Goal: Task Accomplishment & Management: Manage account settings

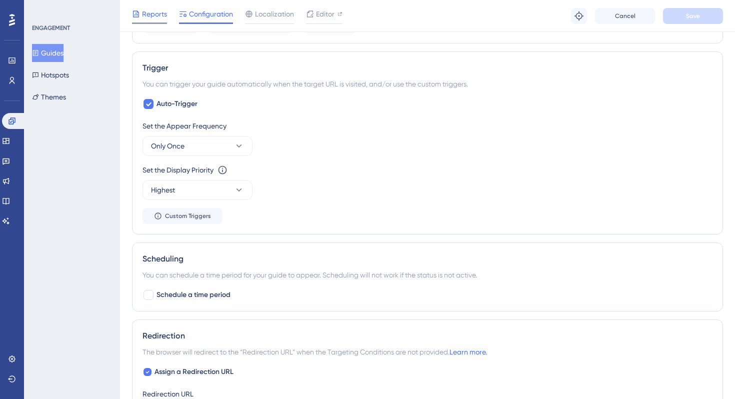
click at [153, 19] on span "Reports" at bounding box center [154, 14] width 25 height 12
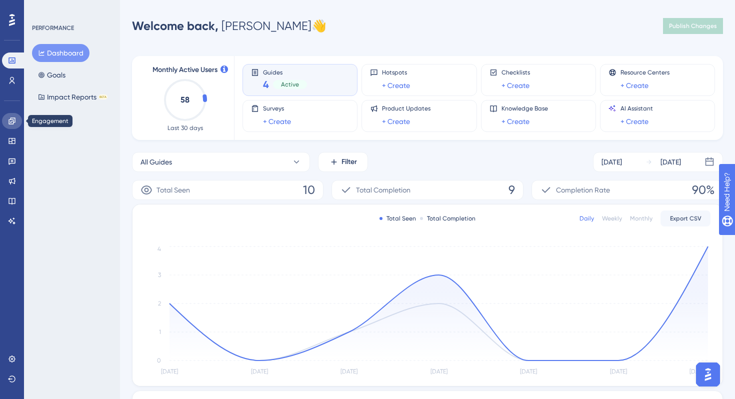
click at [10, 125] on link at bounding box center [12, 121] width 20 height 16
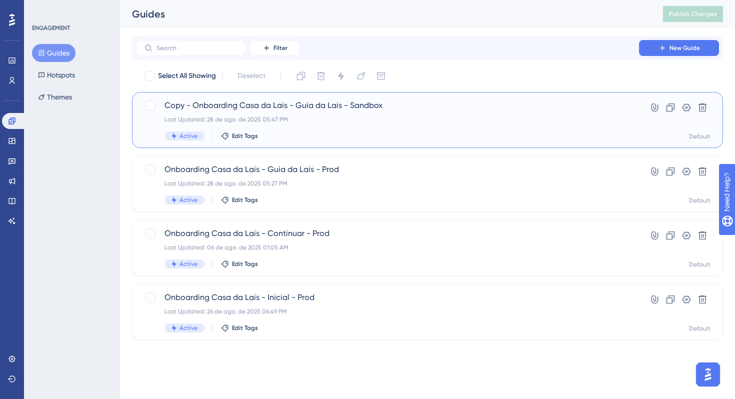
click at [279, 126] on div "Copy - Onboarding Casa da Lais - Guia da Lais - Sandbox Last Updated: 28 de ago…" at bounding box center [388, 120] width 446 height 41
click at [249, 106] on span "Copy - Onboarding Casa da Lais - Guia da Lais - Sandbox" at bounding box center [388, 106] width 446 height 12
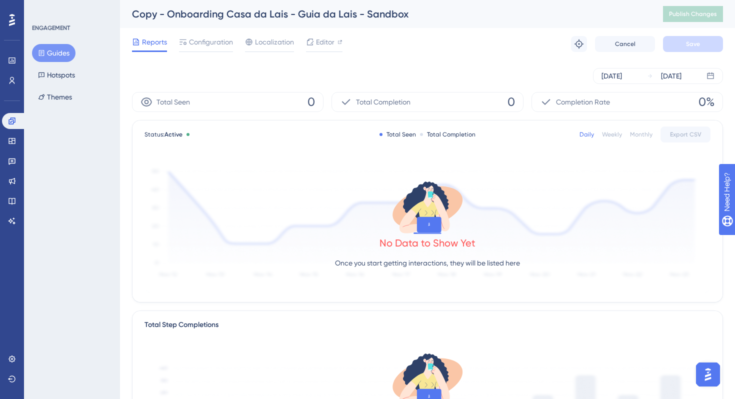
click at [207, 34] on div "Reports Configuration Localization Editor Troubleshoot Cancel Save" at bounding box center [427, 44] width 591 height 32
click at [207, 45] on span "Configuration" at bounding box center [211, 42] width 44 height 12
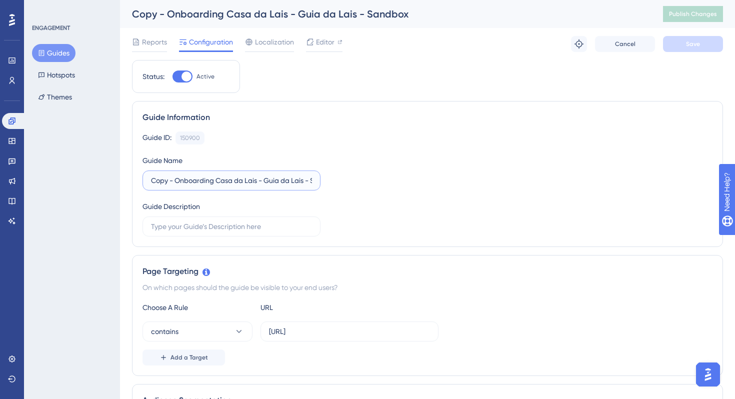
drag, startPoint x: 176, startPoint y: 180, endPoint x: 110, endPoint y: 180, distance: 66.0
type input "Onboarding Casa da Lais - Guia da Lais - Sandbox"
click at [692, 53] on div "Reports Configuration Localization Editor Troubleshoot Cancel Save" at bounding box center [427, 44] width 591 height 32
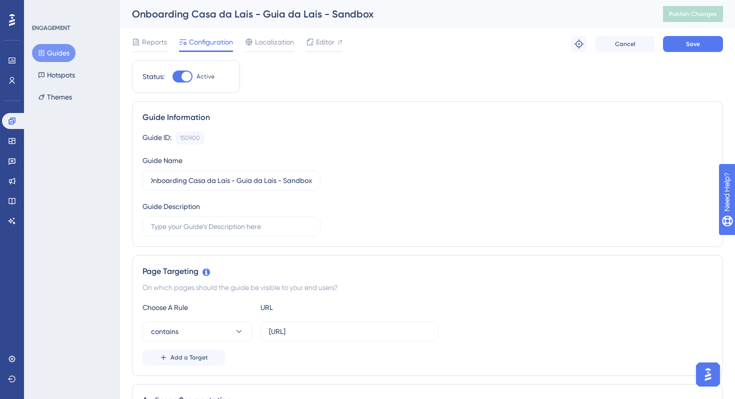
scroll to position [0, 0]
click at [698, 45] on span "Save" at bounding box center [693, 44] width 14 height 8
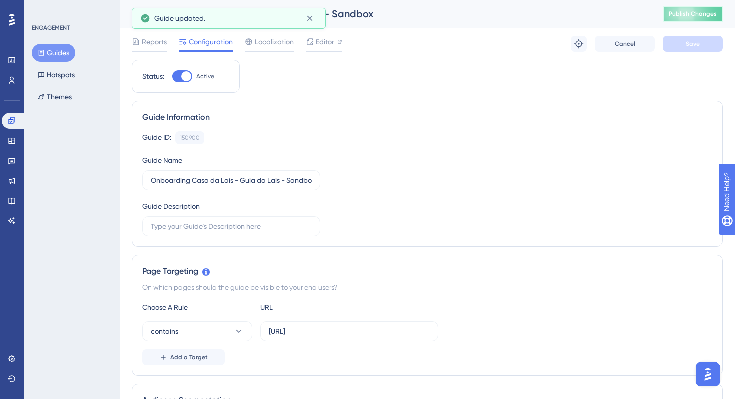
click at [693, 17] on span "Publish Changes" at bounding box center [693, 14] width 48 height 8
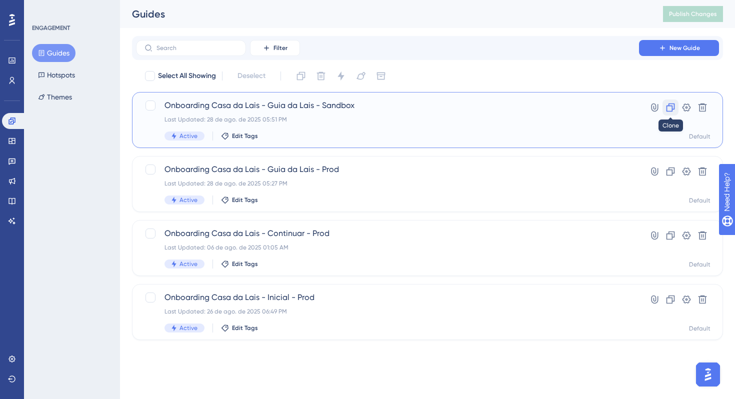
click at [667, 110] on icon at bounding box center [671, 108] width 9 height 9
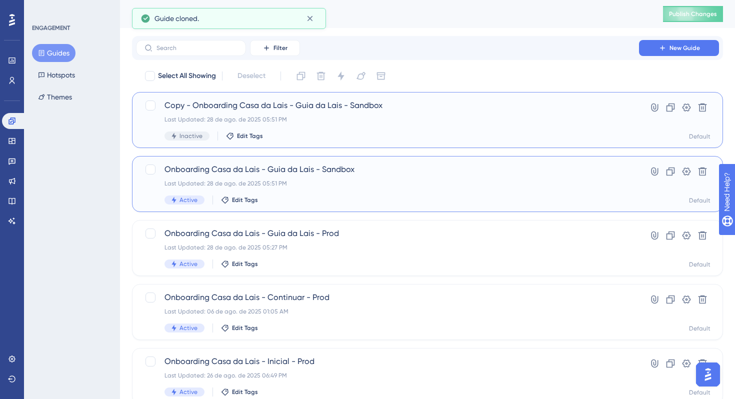
click at [178, 201] on div "Active" at bounding box center [185, 200] width 40 height 9
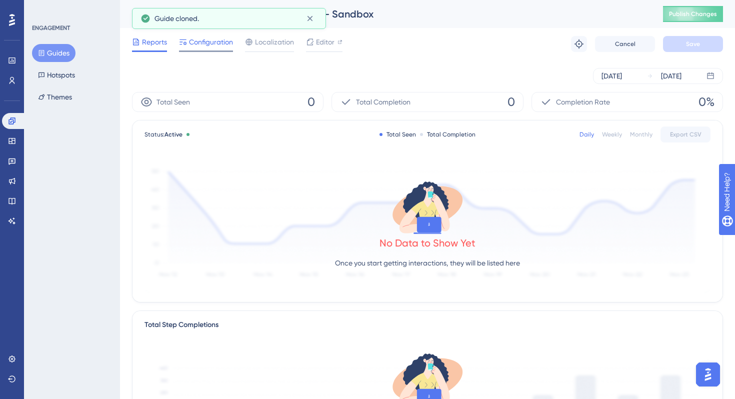
click at [218, 44] on span "Configuration" at bounding box center [211, 42] width 44 height 12
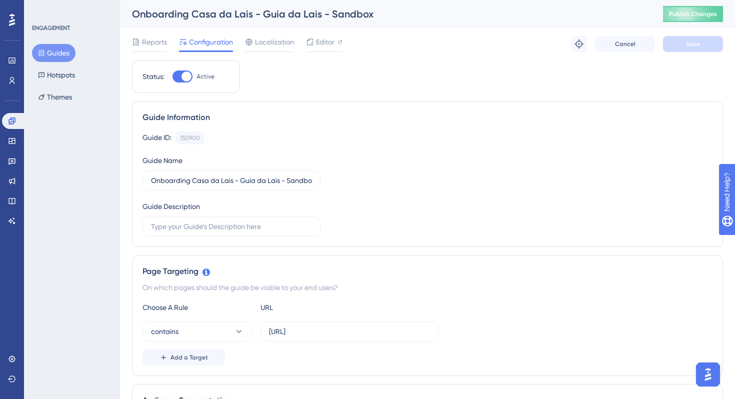
click at [187, 80] on div at bounding box center [187, 77] width 10 height 10
click at [173, 77] on input "Active" at bounding box center [172, 77] width 1 height 1
checkbox input "false"
click at [693, 46] on span "Save" at bounding box center [693, 44] width 14 height 8
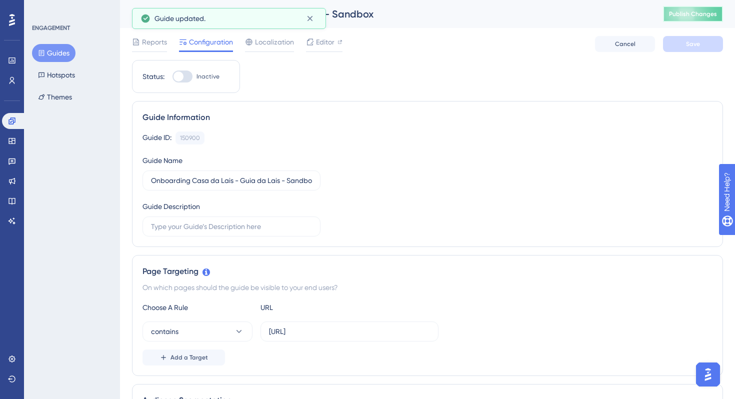
click at [700, 16] on span "Publish Changes" at bounding box center [693, 14] width 48 height 8
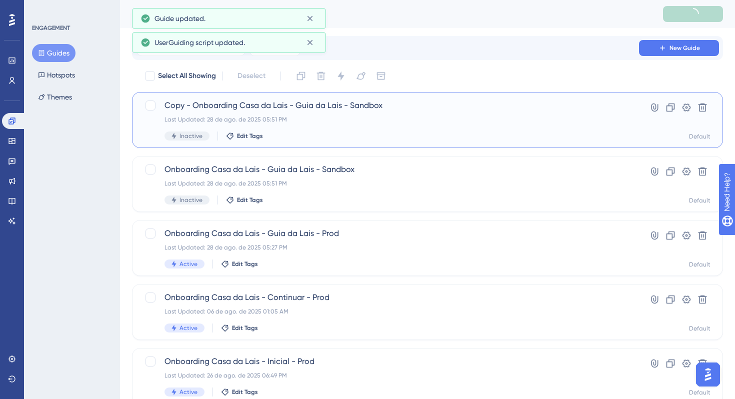
click at [219, 100] on span "Copy - Onboarding Casa da Lais - Guia da Lais - Sandbox" at bounding box center [388, 106] width 446 height 12
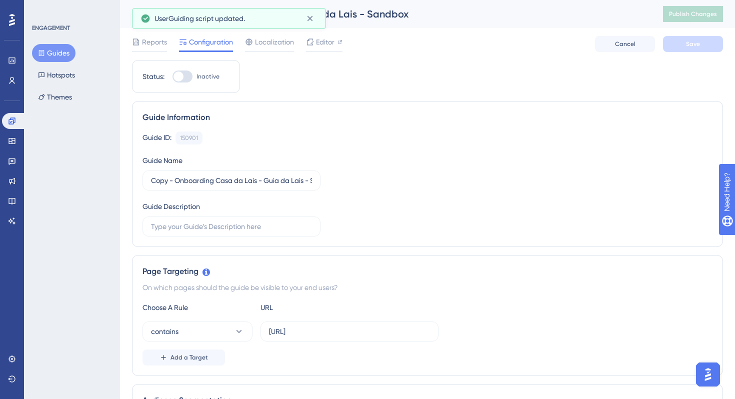
click at [181, 82] on div at bounding box center [183, 77] width 20 height 12
click at [173, 77] on input "Inactive" at bounding box center [172, 77] width 1 height 1
checkbox input "true"
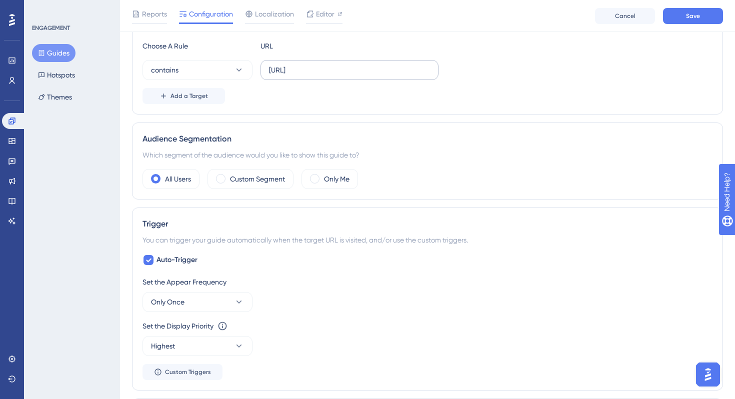
scroll to position [0, 43]
click at [428, 70] on input "https://casa.lais.ai/version-12mze/platform-meeting-schedule" at bounding box center [349, 70] width 161 height 11
click at [431, 70] on label "https://casa.lais.ai/version-12mze/platform-meeting-schedule" at bounding box center [350, 70] width 178 height 20
click at [430, 70] on input "https://casa.lais.ai/version-12mze/platform-meeting-schedule" at bounding box center [349, 70] width 161 height 11
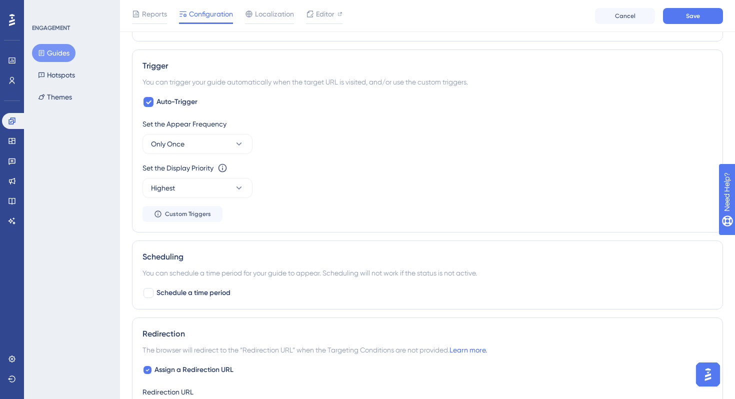
scroll to position [664, 0]
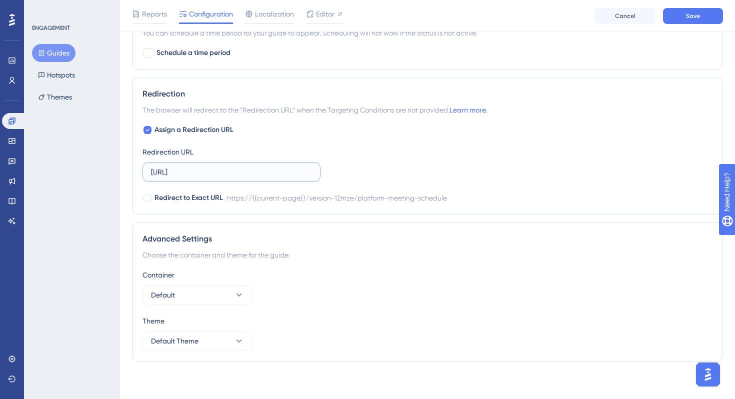
click at [249, 167] on input "https://casa.lais.ai/version-12mze/platform-meeting-schedule" at bounding box center [231, 172] width 161 height 11
click at [707, 15] on button "Save" at bounding box center [693, 16] width 60 height 16
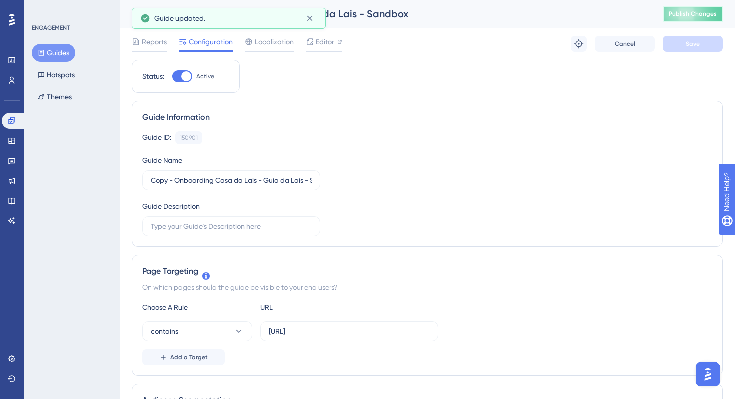
click at [700, 20] on button "Publish Changes" at bounding box center [693, 14] width 60 height 16
click at [328, 46] on span "Editor" at bounding box center [325, 42] width 19 height 12
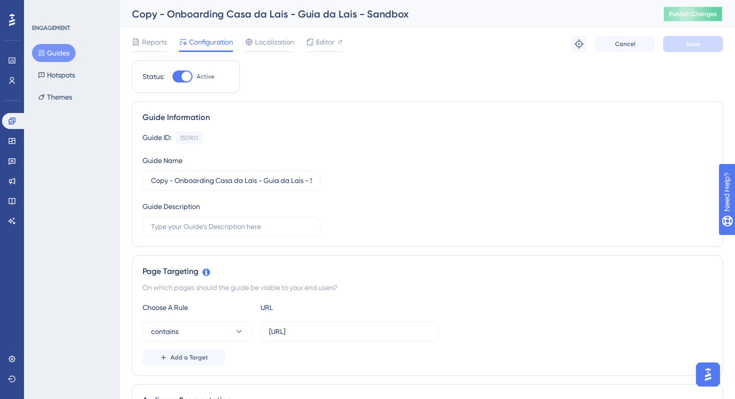
click at [706, 15] on span "Publish Changes" at bounding box center [693, 14] width 48 height 8
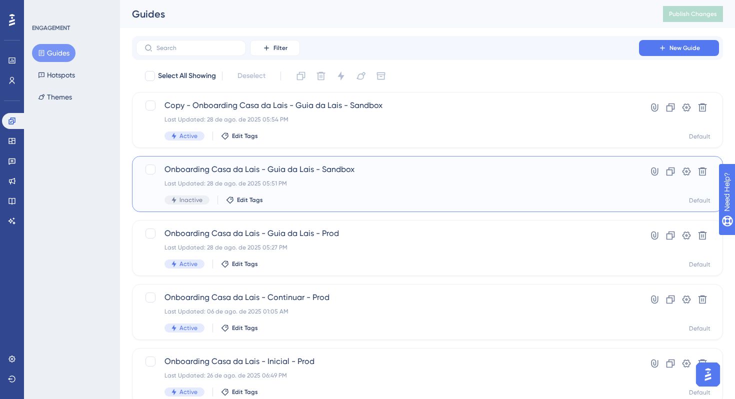
click at [300, 178] on div "Onboarding Casa da Lais - Guia da Lais - Sandbox Last Updated: 28 de ago. de 20…" at bounding box center [388, 184] width 446 height 41
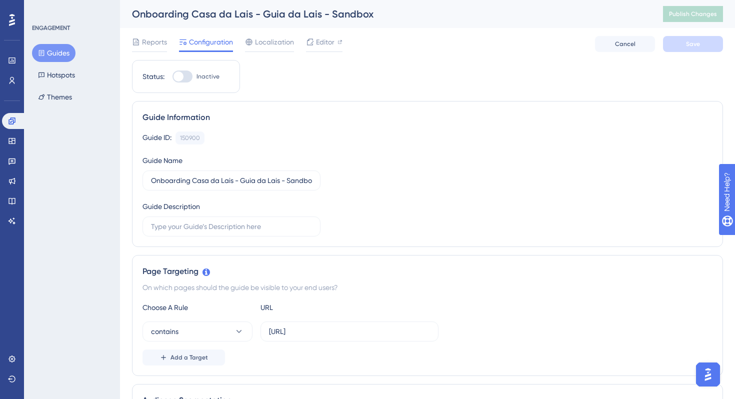
click at [188, 74] on div at bounding box center [183, 77] width 20 height 12
click at [173, 77] on input "Inactive" at bounding box center [172, 77] width 1 height 1
checkbox input "true"
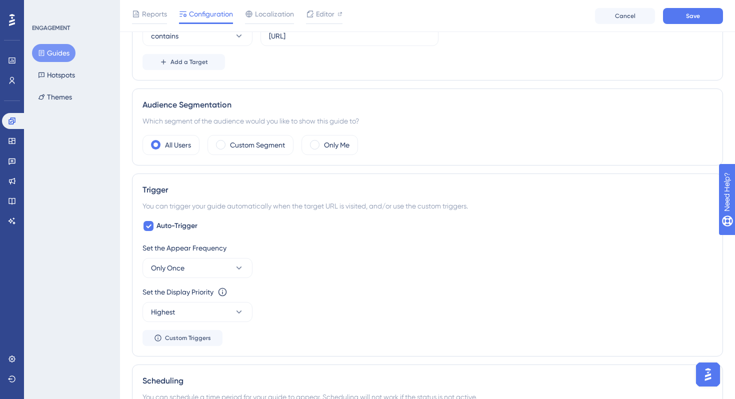
scroll to position [308, 0]
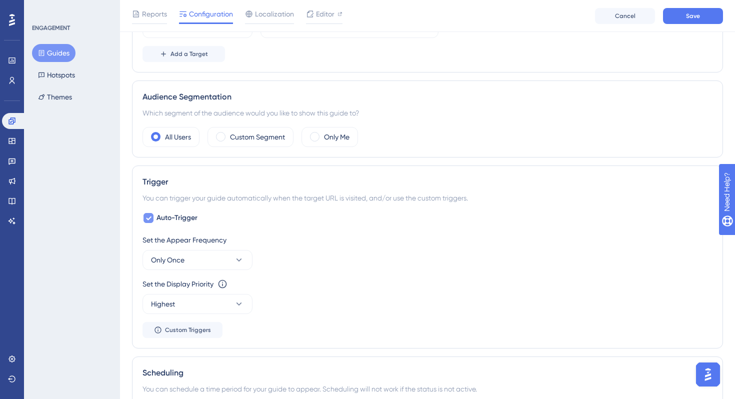
click at [152, 223] on div at bounding box center [149, 218] width 12 height 12
checkbox input "false"
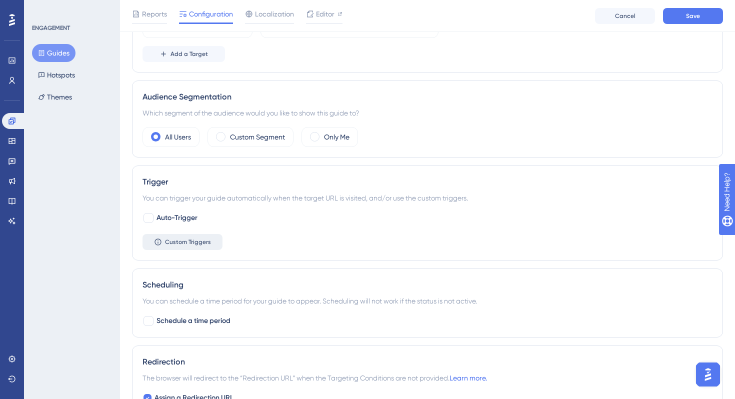
click at [202, 246] on span "Custom Triggers" at bounding box center [188, 242] width 46 height 8
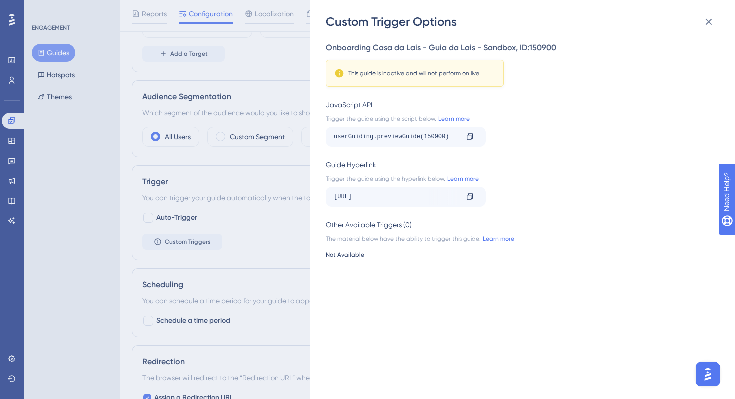
click at [405, 197] on div "https://casa.lais.ai/version-12mze/platform-meeting-schedule?__ug__=150900" at bounding box center [396, 197] width 124 height 16
click at [473, 200] on icon at bounding box center [470, 197] width 8 height 8
click at [0, 0] on div "Custom Trigger Options Onboarding Casa da Lais - Guia da Lais - Sandbox , ID: 1…" at bounding box center [0, 0] width 0 height 0
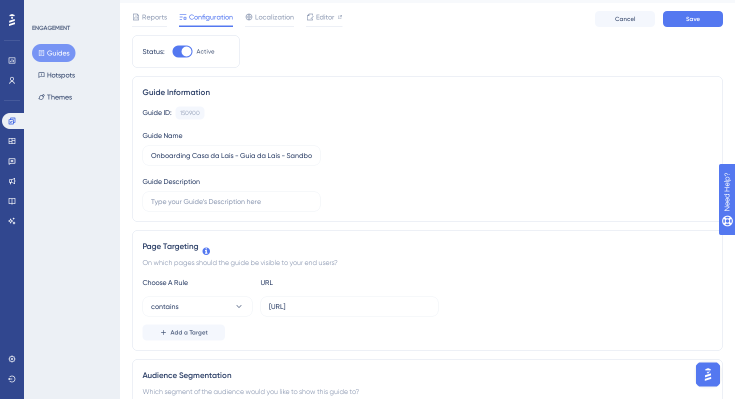
scroll to position [0, 0]
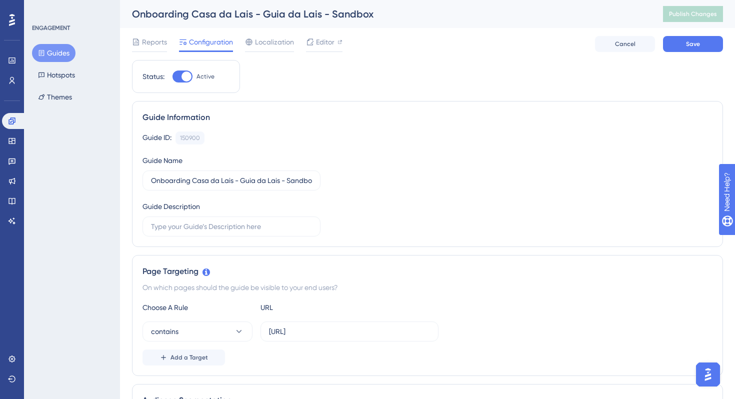
click at [356, 343] on div "Choose A Rule URL contains https://casa.lais.ai/version-12mze/platform-meeting-…" at bounding box center [428, 334] width 570 height 64
click at [369, 333] on input "https://casa.lais.ai/version-12mze/platform-meeting-schedule" at bounding box center [349, 331] width 161 height 11
click at [386, 127] on div "Guide Information Guide ID: 150900 Copy Guide Name Onboarding Casa da Lais - Gu…" at bounding box center [427, 174] width 591 height 146
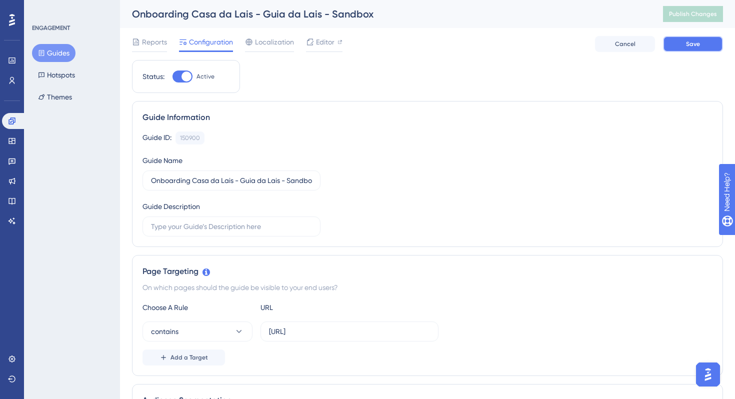
click at [704, 45] on button "Save" at bounding box center [693, 44] width 60 height 16
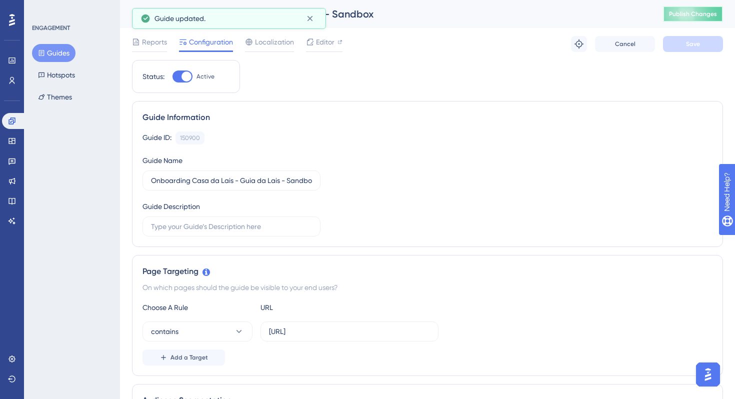
click at [689, 18] on button "Publish Changes" at bounding box center [693, 14] width 60 height 16
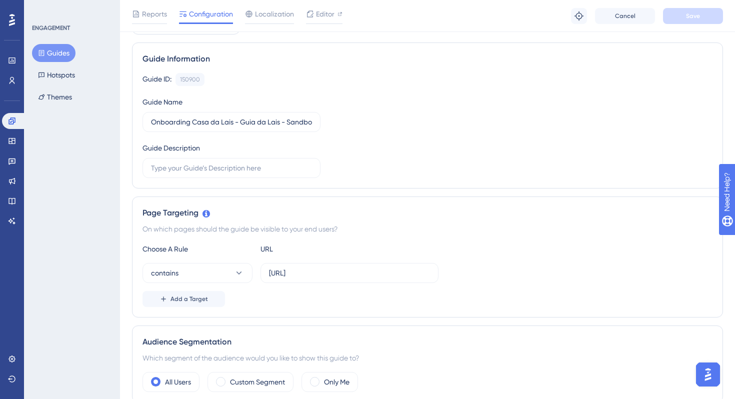
scroll to position [72, 0]
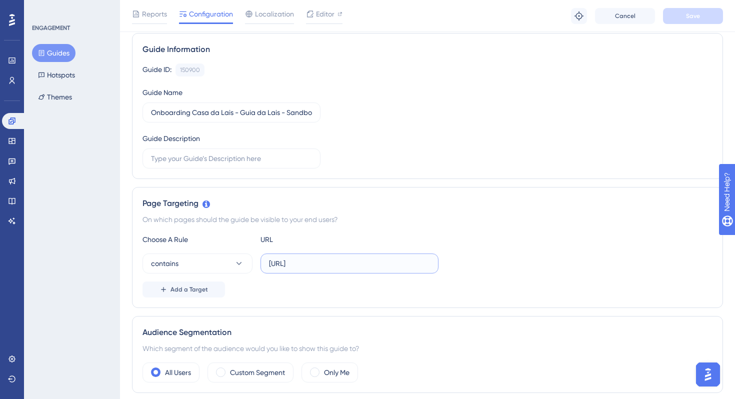
click at [382, 265] on input "https://casa.lais.ai/version-12mze/platform-meeting-schedule" at bounding box center [349, 263] width 161 height 11
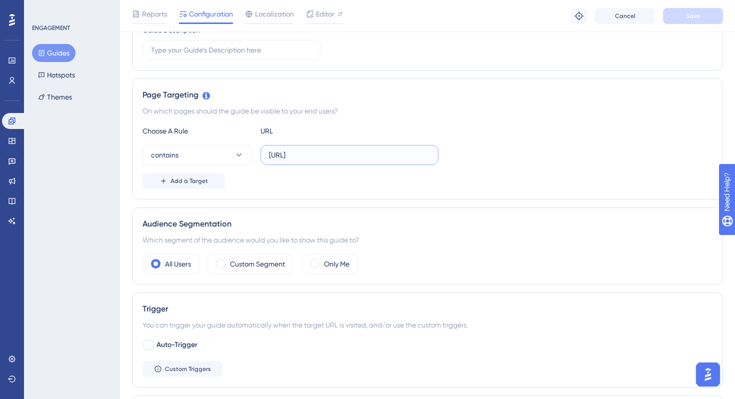
scroll to position [201, 0]
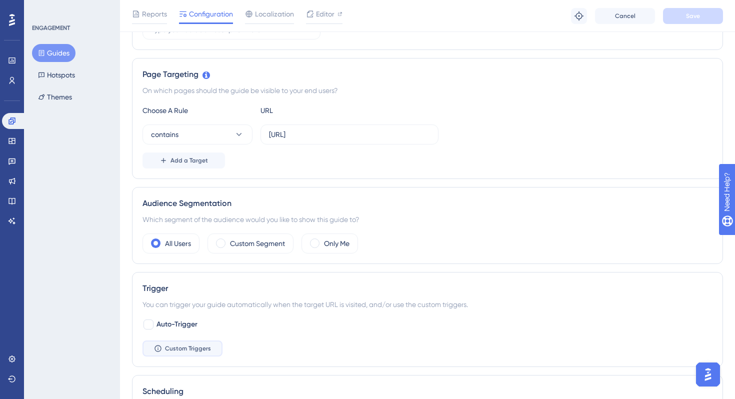
click at [165, 354] on button "Custom Triggers" at bounding box center [183, 349] width 80 height 16
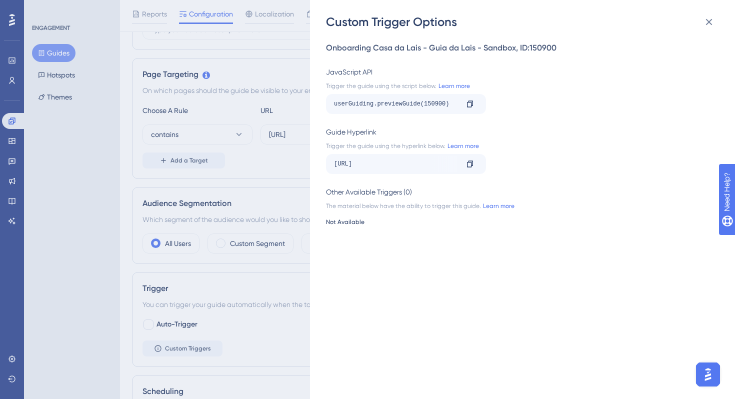
click at [720, 29] on div "Custom Trigger Options" at bounding box center [523, 22] width 395 height 16
click at [716, 27] on button at bounding box center [709, 22] width 20 height 20
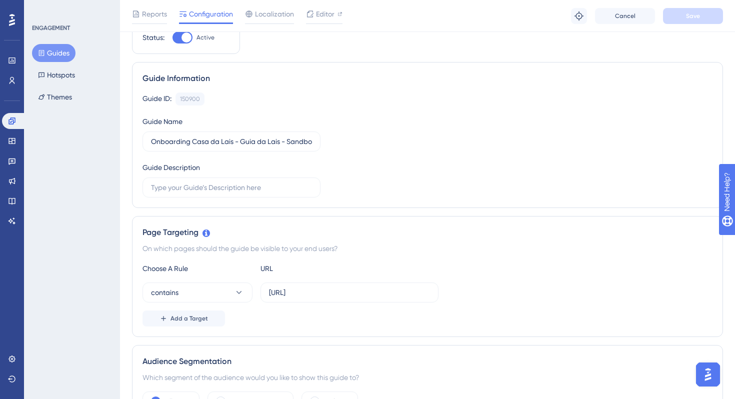
scroll to position [0, 0]
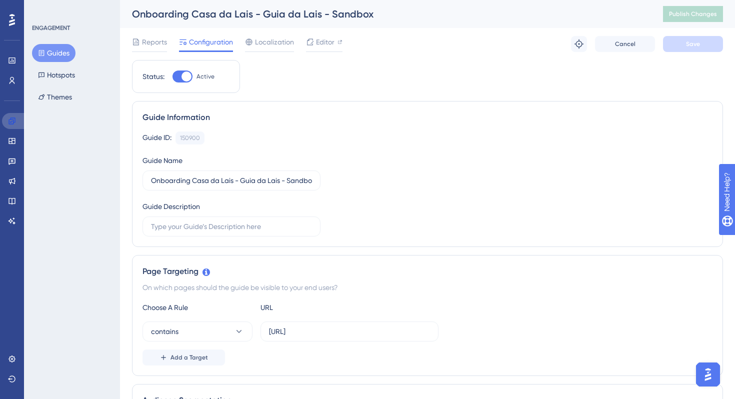
click at [11, 125] on icon at bounding box center [12, 121] width 8 height 8
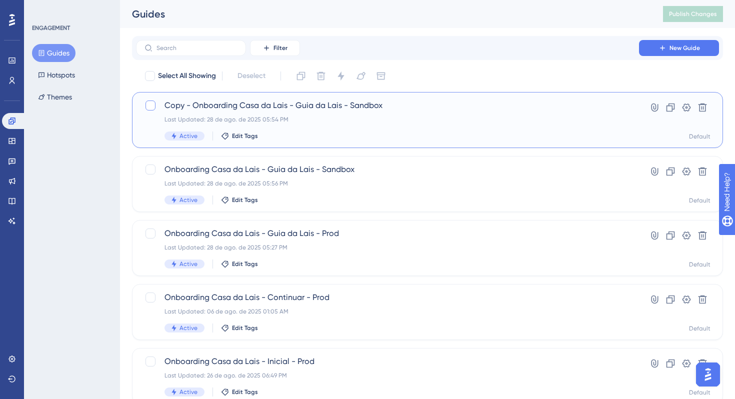
click at [146, 103] on div at bounding box center [151, 106] width 10 height 10
checkbox input "true"
click at [326, 82] on button at bounding box center [321, 76] width 16 height 16
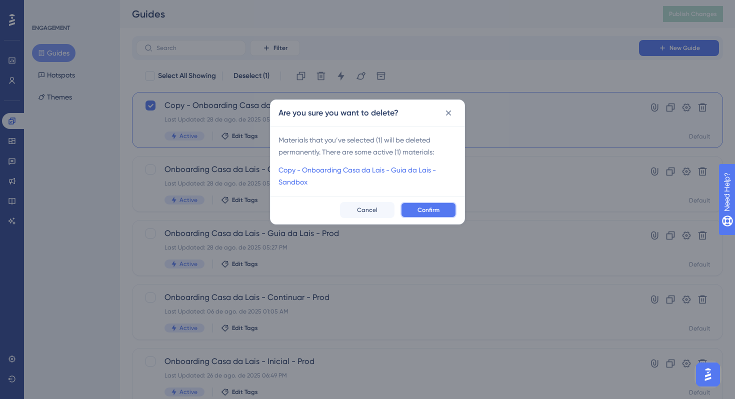
click at [444, 208] on button "Confirm" at bounding box center [429, 210] width 56 height 16
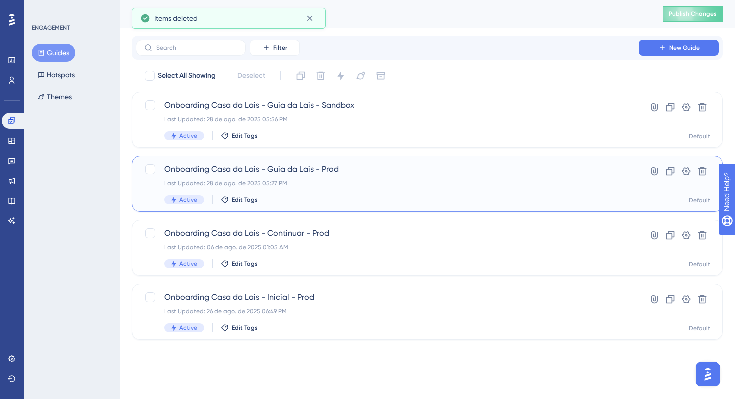
click at [390, 183] on div "Last Updated: 28 de ago. de 2025 05:27 PM" at bounding box center [388, 184] width 446 height 8
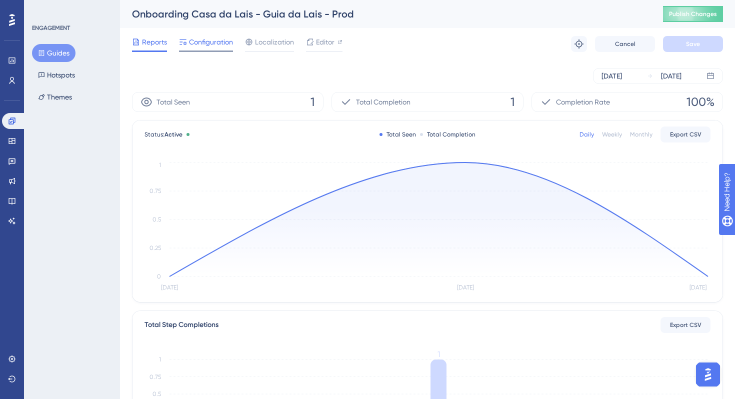
click at [211, 50] on div "Configuration" at bounding box center [206, 44] width 54 height 16
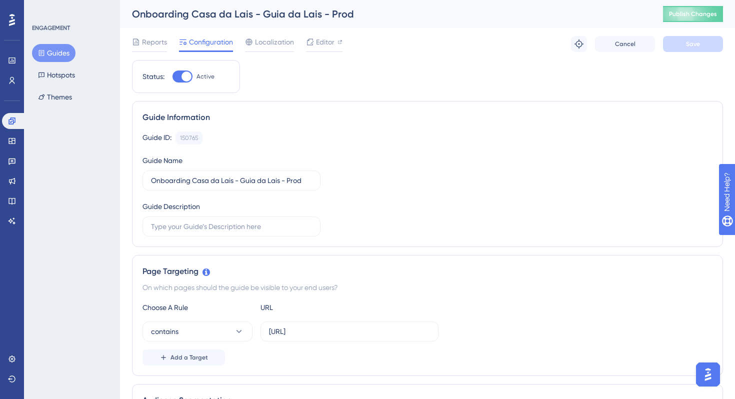
click at [57, 56] on button "Guides" at bounding box center [54, 53] width 44 height 18
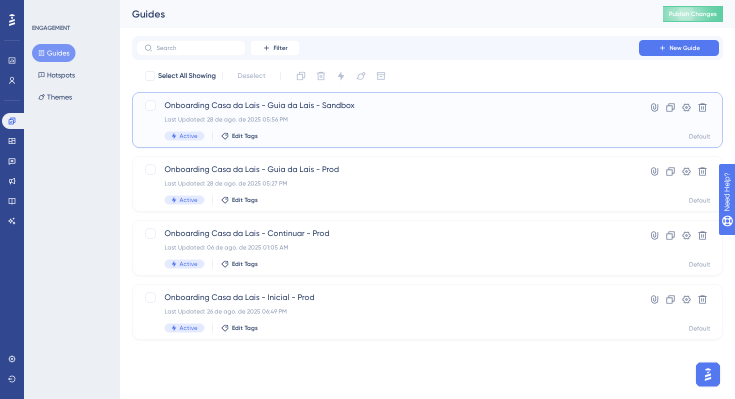
click at [475, 113] on div "Onboarding Casa da Lais - Guia da Lais - Sandbox Last Updated: 28 de ago. de 20…" at bounding box center [388, 120] width 446 height 41
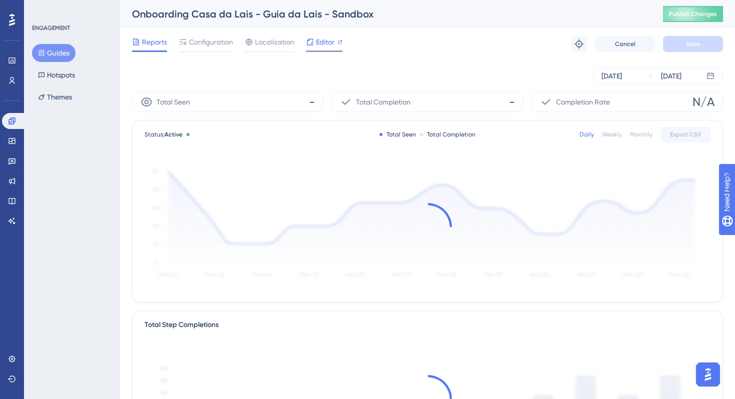
click at [329, 40] on span "Editor" at bounding box center [325, 42] width 19 height 12
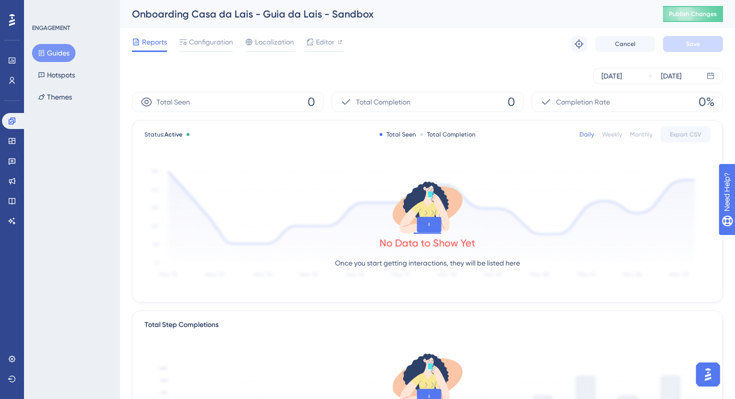
click at [198, 57] on div "Reports Configuration Localization Editor Troubleshoot Cancel Save" at bounding box center [427, 44] width 591 height 32
click at [211, 49] on div "Configuration" at bounding box center [206, 44] width 54 height 16
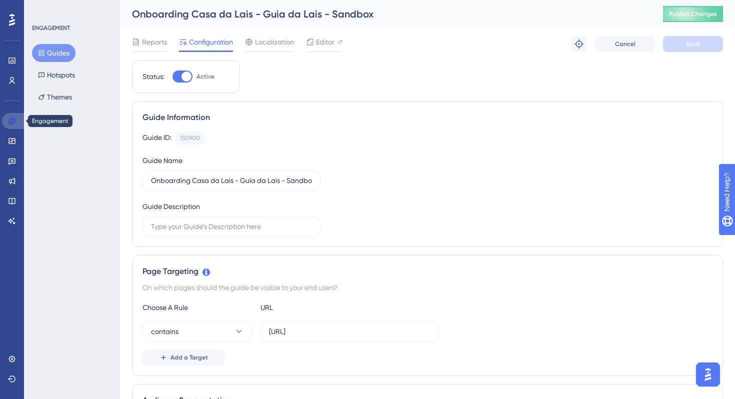
click at [9, 122] on icon at bounding box center [12, 121] width 8 height 8
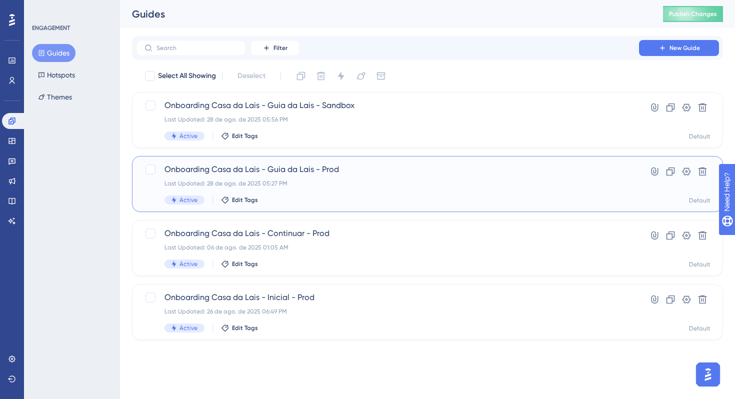
click at [290, 195] on div "Onboarding Casa da Lais - Guia da Lais - Prod Last Updated: 28 de ago. de 2025 …" at bounding box center [388, 184] width 446 height 41
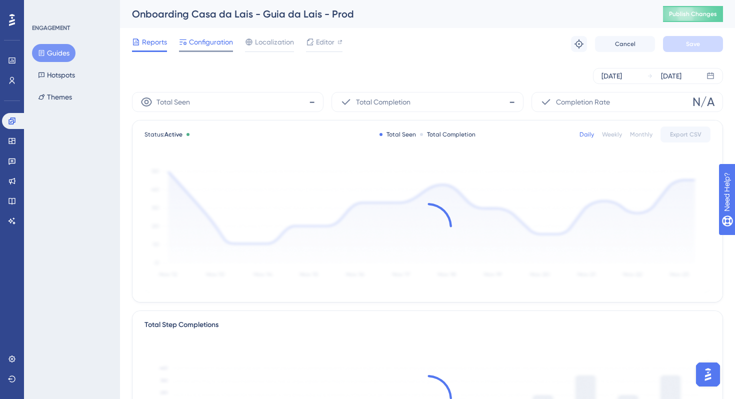
click at [218, 43] on span "Configuration" at bounding box center [211, 42] width 44 height 12
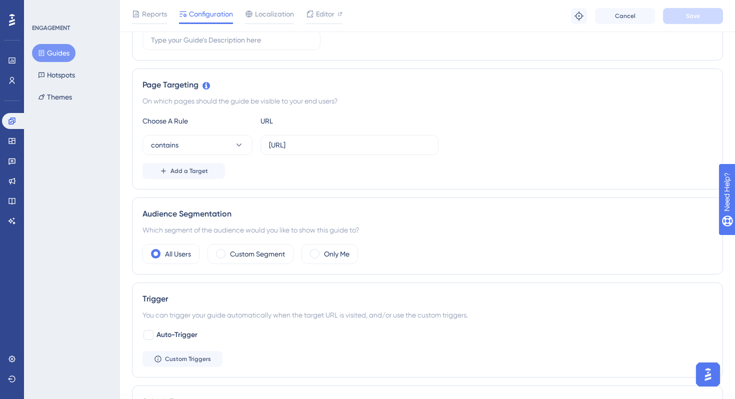
scroll to position [196, 0]
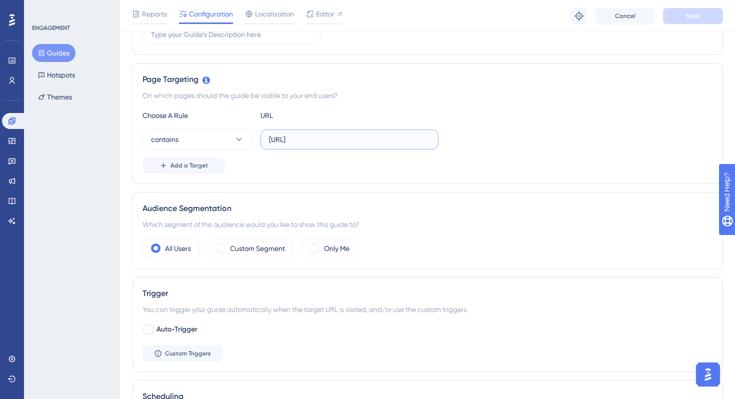
click at [384, 143] on input "https://casa.lais.ai/platform" at bounding box center [349, 139] width 161 height 11
paste input "-meeting-schedule?"
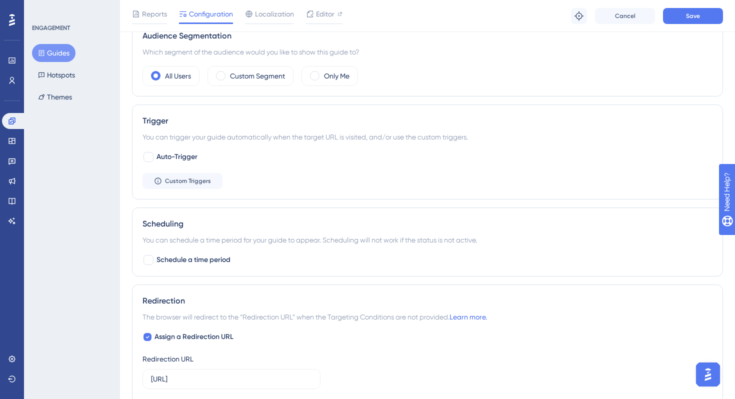
scroll to position [578, 0]
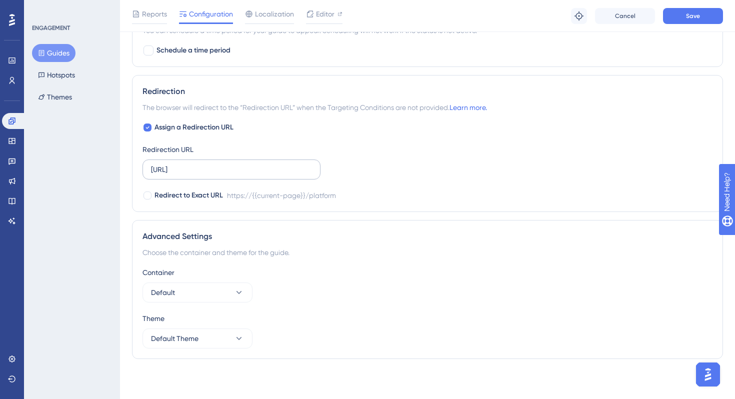
type input "https://casa.lais.ai/platform-meeting-schedule?"
click at [264, 170] on input "https://casa.lais.ai/platform" at bounding box center [231, 169] width 161 height 11
paste input "-meeting-schedule?"
type input "https://casa.lais.ai/platform-meeting-schedule?"
click at [690, 14] on span "Save" at bounding box center [693, 16] width 14 height 8
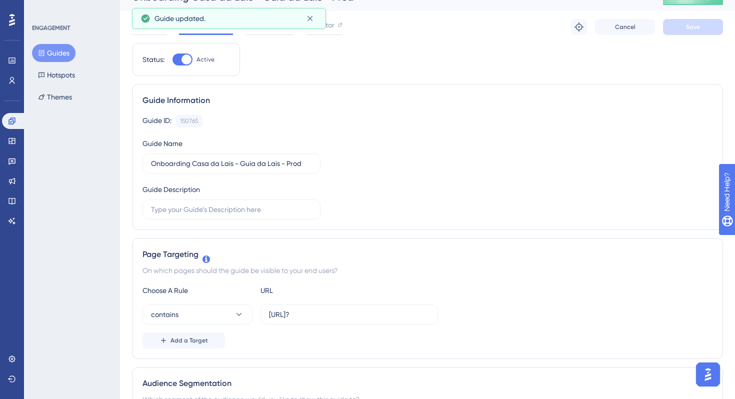
scroll to position [0, 0]
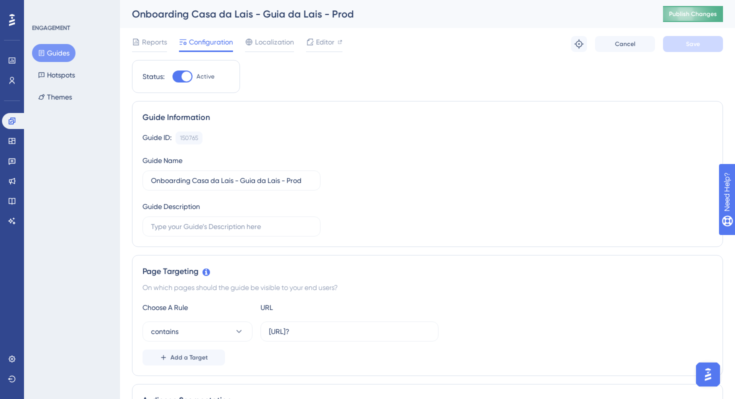
click at [673, 19] on button "Publish Changes" at bounding box center [693, 14] width 60 height 16
